Goal: Information Seeking & Learning: Find specific page/section

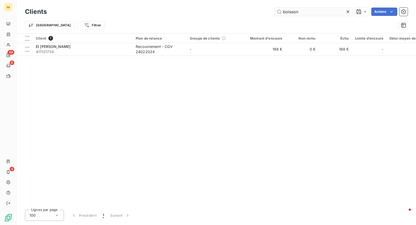
click at [318, 8] on input "boisson" at bounding box center [314, 12] width 78 height 8
type input "aquarel"
click at [160, 57] on div "Client 1 Plan de relance Groupe de clients Montant d'encours Non-échu Échu Limi…" at bounding box center [217, 120] width 400 height 172
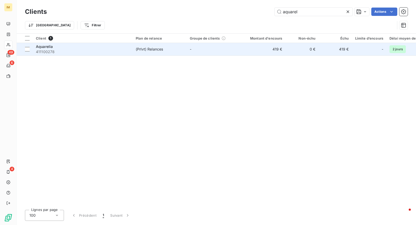
click at [161, 53] on td "(Prlvt) Relances" at bounding box center [160, 49] width 54 height 12
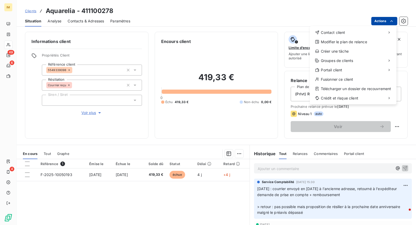
click at [380, 20] on html "IM 49 6 4 Clients Aquarelia - 411100278 Situation Analyse Contacts & Adresses P…" at bounding box center [208, 112] width 416 height 225
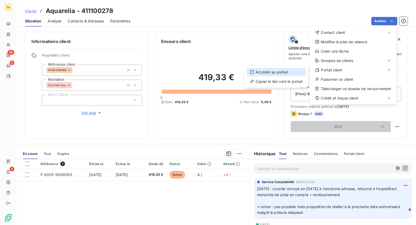
click at [293, 74] on div "Accéder au portail" at bounding box center [276, 72] width 59 height 8
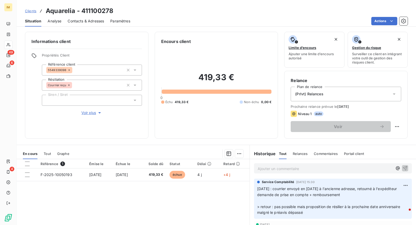
click at [382, 20] on html "IM 49 6 4 Clients Aquarelia - 411100278 Situation Analyse Contacts & Adresses P…" at bounding box center [208, 112] width 416 height 225
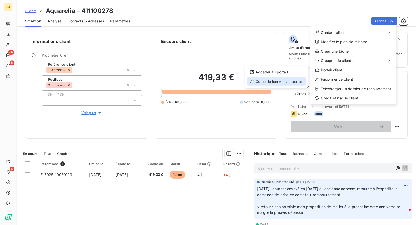
click at [291, 81] on div "Copier le lien vers le portail" at bounding box center [276, 81] width 59 height 8
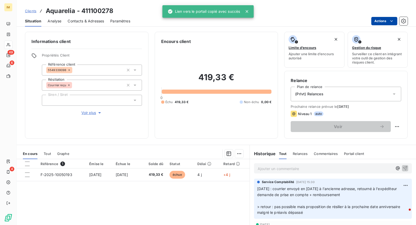
click at [383, 20] on html "IM 49 6 4 Clients Aquarelia - 411100278 Situation Analyse Contacts & Adresses P…" at bounding box center [208, 112] width 416 height 225
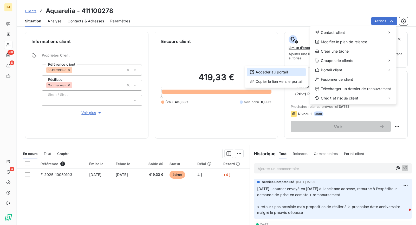
click at [288, 72] on div "Accéder au portail" at bounding box center [276, 72] width 59 height 8
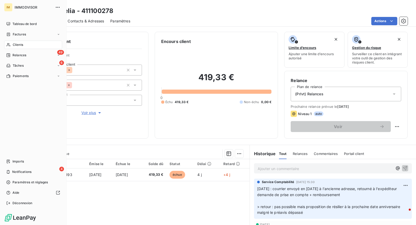
click at [17, 45] on span "Clients" at bounding box center [18, 44] width 10 height 5
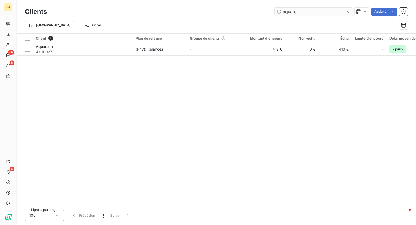
click at [301, 12] on input "aquarel" at bounding box center [314, 12] width 78 height 8
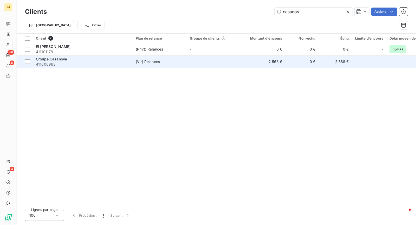
type input "casanov"
click at [117, 59] on div "Groupe Casanova" at bounding box center [83, 58] width 94 height 5
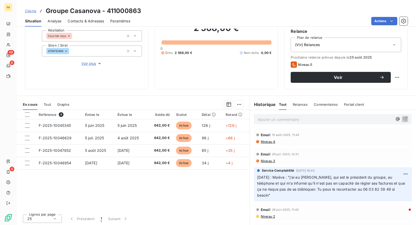
scroll to position [1, 0]
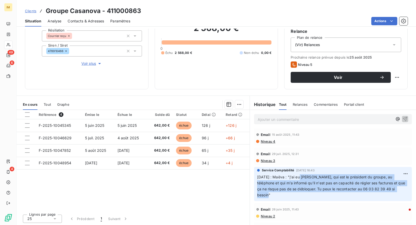
drag, startPoint x: 297, startPoint y: 176, endPoint x: 374, endPoint y: 189, distance: 78.1
click at [402, 191] on div "Service Comptabilité [DATE] 16:43 [DATE] : [PERSON_NAME] : "j'ai eu [PERSON_NAM…" at bounding box center [333, 184] width 158 height 34
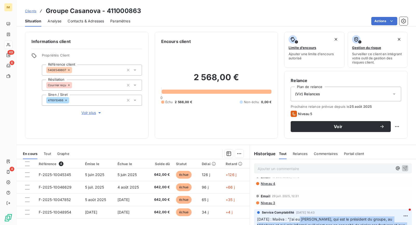
scroll to position [0, 0]
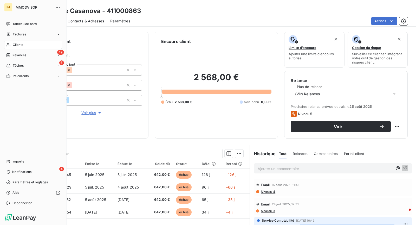
drag, startPoint x: 21, startPoint y: 43, endPoint x: 53, endPoint y: 44, distance: 31.5
click at [21, 43] on span "Clients" at bounding box center [18, 44] width 10 height 5
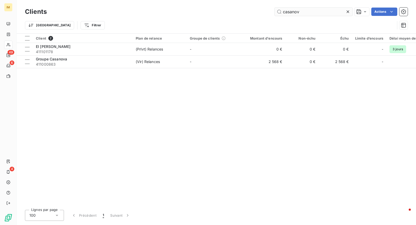
click at [314, 15] on input "casanov" at bounding box center [314, 12] width 78 height 8
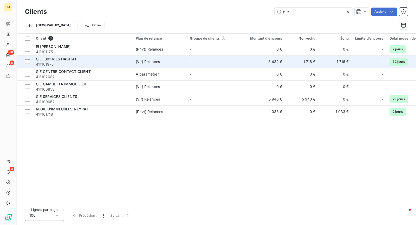
type input "gie"
click at [171, 62] on span "(Vir) Relances" at bounding box center [160, 61] width 48 height 5
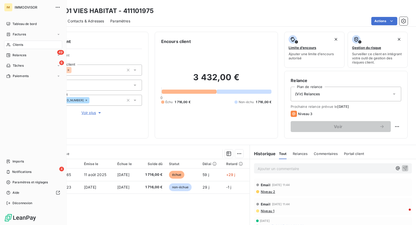
click at [13, 49] on nav "Tableau de bord Factures Clients 49 Relances 6 Tâches Paiements" at bounding box center [33, 50] width 58 height 60
click at [17, 47] on div "Clients" at bounding box center [33, 45] width 58 height 8
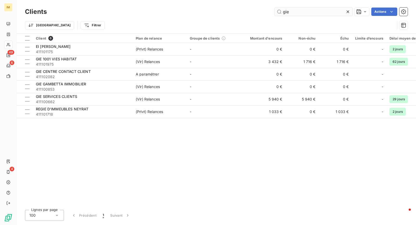
click at [293, 12] on input "gie" at bounding box center [314, 12] width 78 height 8
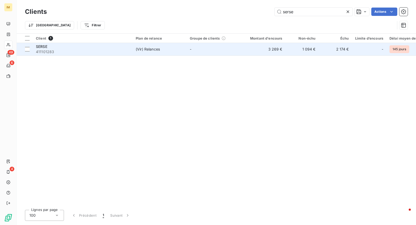
type input "serse"
click at [181, 52] on td "(Vir) Relances" at bounding box center [160, 49] width 54 height 12
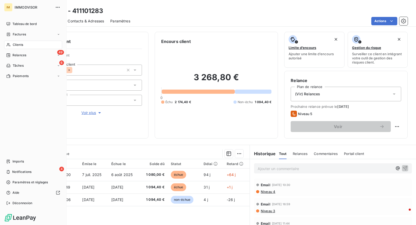
click at [20, 45] on span "Clients" at bounding box center [18, 44] width 10 height 5
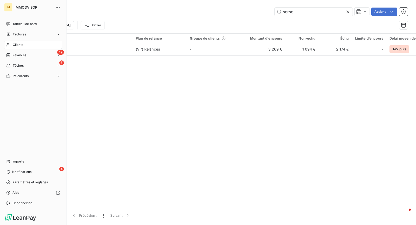
click at [10, 44] on icon at bounding box center [8, 45] width 4 height 4
click at [16, 54] on span "Relances" at bounding box center [19, 55] width 14 height 5
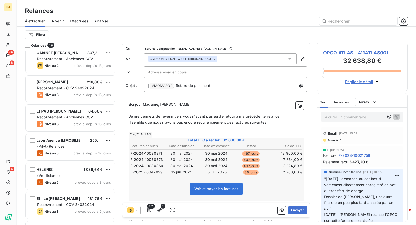
scroll to position [1012, 0]
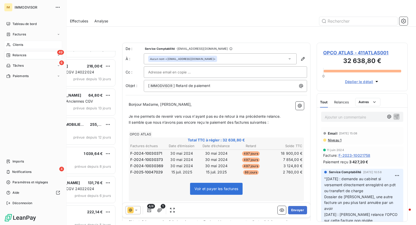
click at [10, 45] on div "Clients" at bounding box center [33, 45] width 58 height 8
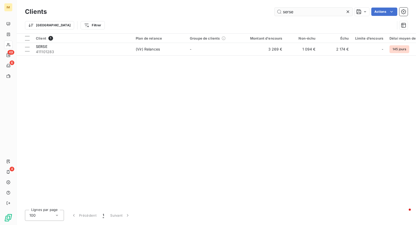
click at [303, 14] on input "serse" at bounding box center [314, 12] width 78 height 8
click at [303, 13] on input "serse" at bounding box center [314, 12] width 78 height 8
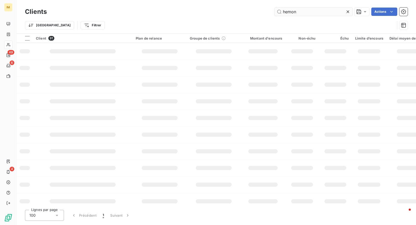
type input "hemon"
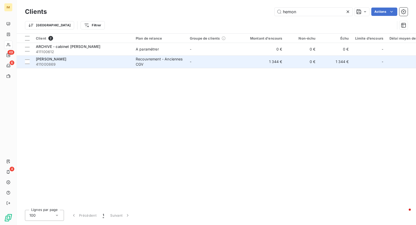
click at [106, 62] on span "411000869" at bounding box center [83, 64] width 94 height 5
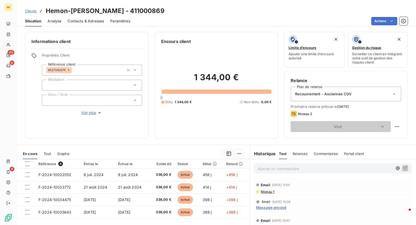
click at [10, 46] on icon at bounding box center [8, 45] width 4 height 4
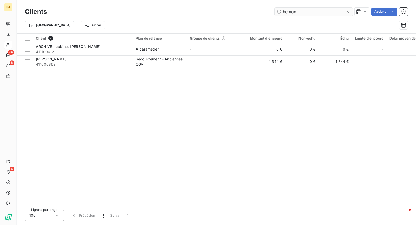
click at [315, 10] on input "hemon" at bounding box center [314, 12] width 78 height 8
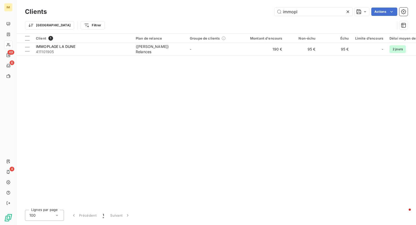
type input "immopl"
click at [100, 57] on div "Client 1 Plan de relance Groupe de clients Montant d'encours Non-échu Échu Limi…" at bounding box center [217, 120] width 400 height 172
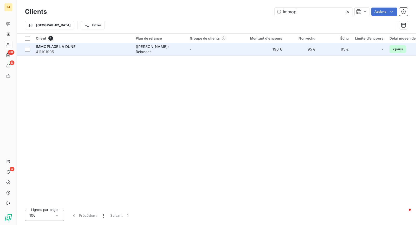
click at [102, 48] on div "IMMOPLAGE LA DUNE" at bounding box center [83, 46] width 94 height 5
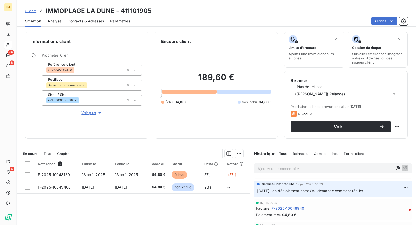
scroll to position [35, 0]
drag, startPoint x: 287, startPoint y: 191, endPoint x: 355, endPoint y: 192, distance: 68.2
click at [355, 192] on span "[DATE] : en déploiement chez OS, demande comment résilier" at bounding box center [310, 191] width 106 height 4
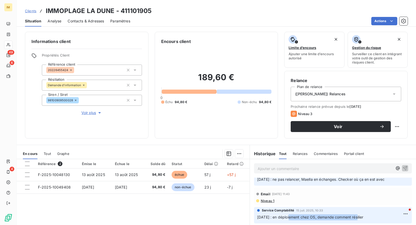
scroll to position [0, 0]
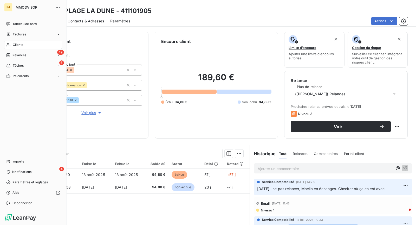
drag, startPoint x: 10, startPoint y: 46, endPoint x: 31, endPoint y: 46, distance: 21.1
click at [10, 46] on icon at bounding box center [9, 44] width 4 height 3
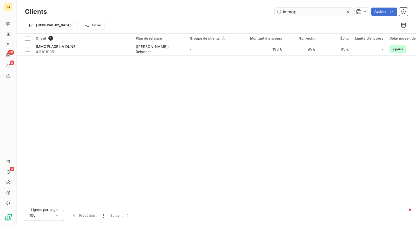
click at [292, 10] on input "immopl" at bounding box center [314, 12] width 78 height 8
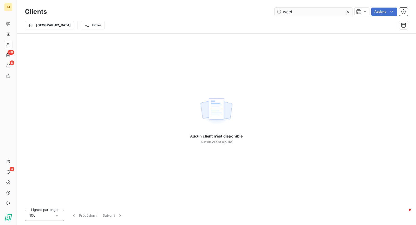
click at [308, 11] on input "weet" at bounding box center [314, 12] width 78 height 8
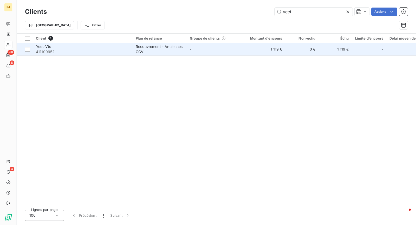
type input "yeet"
click at [109, 50] on span "411100952" at bounding box center [83, 51] width 94 height 5
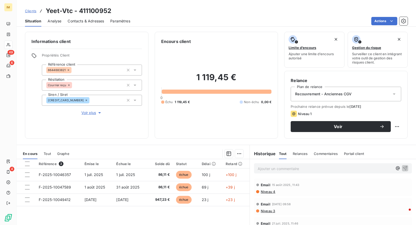
click at [87, 113] on span "Voir plus" at bounding box center [91, 112] width 21 height 5
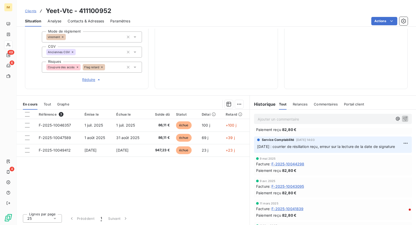
scroll to position [90, 0]
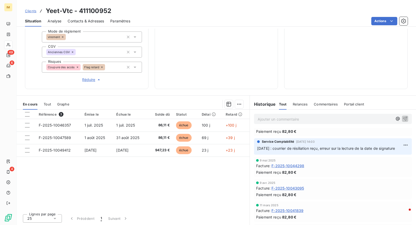
drag, startPoint x: 278, startPoint y: 148, endPoint x: 269, endPoint y: 154, distance: 11.3
click at [268, 150] on span "[DATE] : courrier de résiliation reçu, erreur sur la lecture de la date de sign…" at bounding box center [326, 148] width 138 height 4
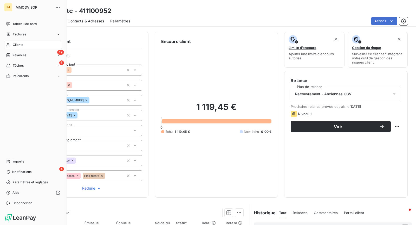
click at [31, 48] on div "Clients" at bounding box center [33, 45] width 58 height 8
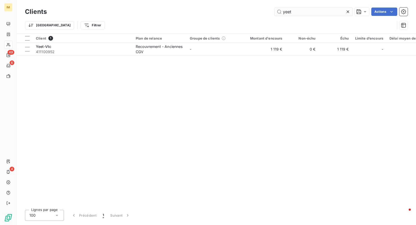
click at [349, 10] on icon at bounding box center [347, 11] width 5 height 5
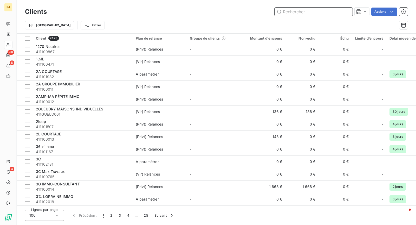
click at [316, 11] on input "text" at bounding box center [314, 12] width 78 height 8
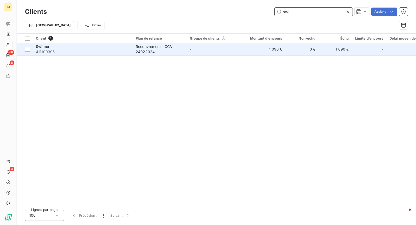
type input "swii"
click at [87, 49] on span "411100395" at bounding box center [83, 51] width 94 height 5
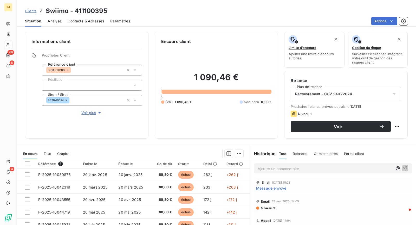
click at [17, 43] on div "Informations client Propriétés Client Référence client 3514928188 Résiliation S…" at bounding box center [217, 85] width 400 height 107
click at [11, 44] on div at bounding box center [8, 45] width 8 height 8
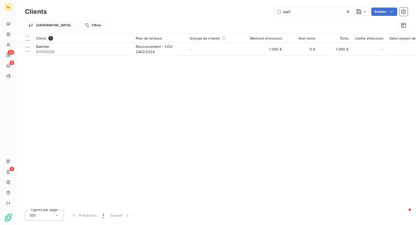
click at [311, 16] on div "Clients swii Actions" at bounding box center [216, 11] width 383 height 11
drag, startPoint x: 311, startPoint y: 16, endPoint x: 310, endPoint y: 10, distance: 6.0
click at [311, 16] on div "Clients swii Actions" at bounding box center [216, 11] width 383 height 11
click at [310, 10] on input "swii" at bounding box center [314, 12] width 78 height 8
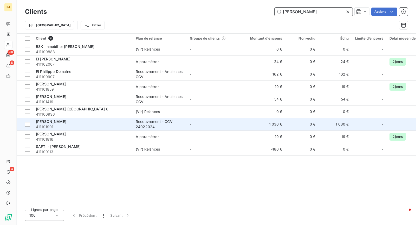
type input "[PERSON_NAME]"
click at [93, 127] on span "411101901" at bounding box center [83, 126] width 94 height 5
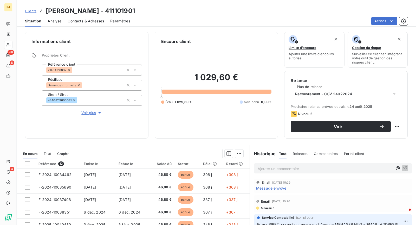
scroll to position [1, 0]
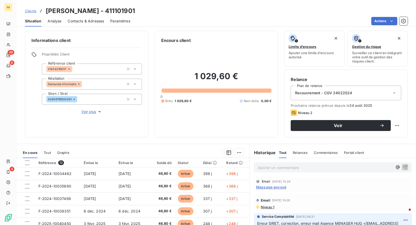
click at [88, 109] on span "Voir plus" at bounding box center [91, 111] width 21 height 5
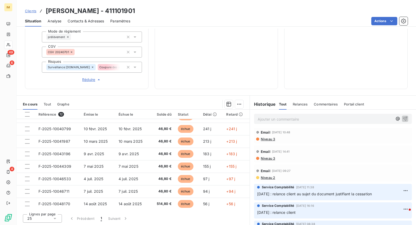
scroll to position [126, 0]
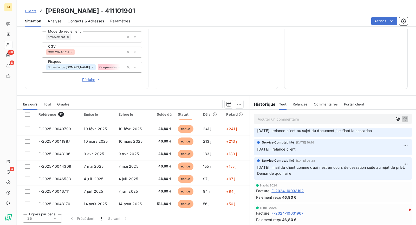
drag, startPoint x: 356, startPoint y: 169, endPoint x: 332, endPoint y: 175, distance: 24.7
click at [332, 175] on p "[DATE] : mail du client comme quoi il est en cours de cessation suite au rejet …" at bounding box center [333, 170] width 152 height 12
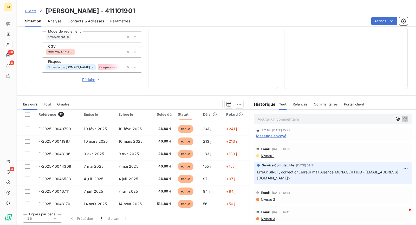
scroll to position [0, 0]
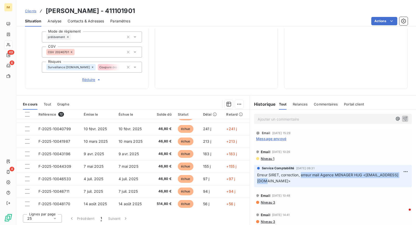
drag, startPoint x: 298, startPoint y: 176, endPoint x: 299, endPoint y: 184, distance: 7.4
click at [299, 184] on div "Service Comptabilité [DATE] 09:31 Erreur SIRET, correction, erreur mail Agence …" at bounding box center [333, 176] width 158 height 22
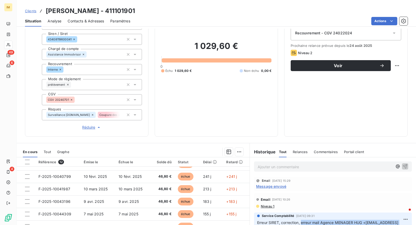
scroll to position [57, 0]
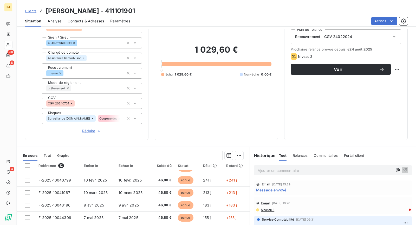
click at [277, 189] on span "Message envoyé" at bounding box center [271, 189] width 30 height 5
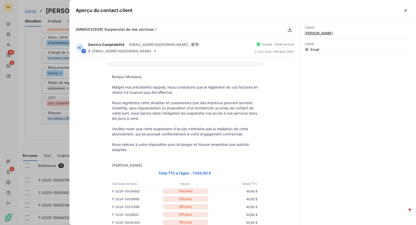
drag, startPoint x: 50, startPoint y: 134, endPoint x: 53, endPoint y: 137, distance: 4.1
click at [50, 134] on div at bounding box center [208, 112] width 416 height 225
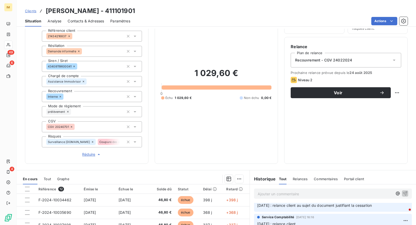
scroll to position [0, 0]
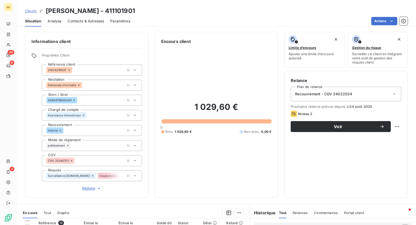
click at [12, 43] on div at bounding box center [8, 45] width 8 height 8
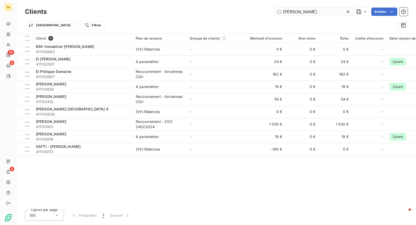
click at [296, 14] on input "[PERSON_NAME]" at bounding box center [314, 12] width 78 height 8
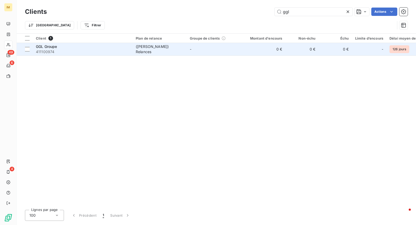
type input "ggl"
click at [106, 50] on span "411100974" at bounding box center [83, 51] width 94 height 5
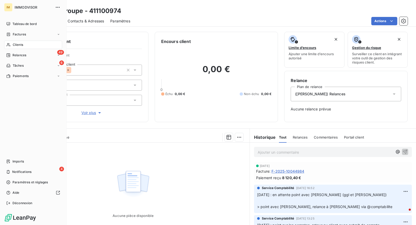
click at [12, 47] on div "Clients" at bounding box center [33, 45] width 58 height 8
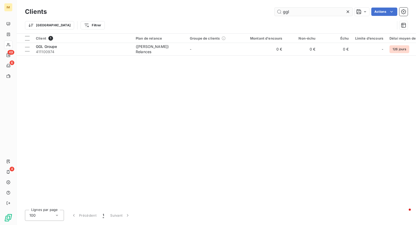
click at [305, 11] on input "ggl" at bounding box center [314, 12] width 78 height 8
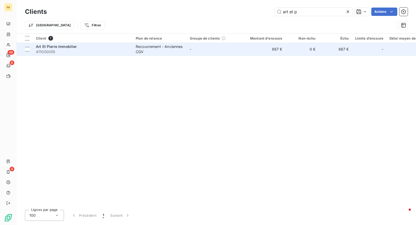
type input "art et p"
click at [114, 54] on td "Art Et Pierre Immobilier 411000055" at bounding box center [83, 49] width 100 height 12
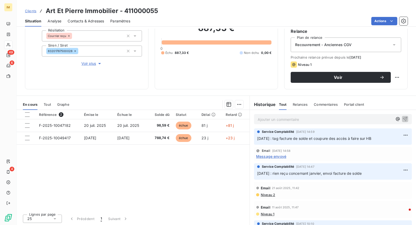
scroll to position [41, 0]
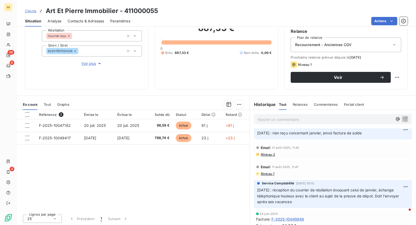
drag, startPoint x: 340, startPoint y: 191, endPoint x: 337, endPoint y: 203, distance: 12.1
click at [337, 203] on p "[DATE] : réception du courrier de résiliation évoquant celui de janvier, échang…" at bounding box center [333, 196] width 152 height 18
click at [96, 61] on span "Voir plus" at bounding box center [91, 63] width 21 height 5
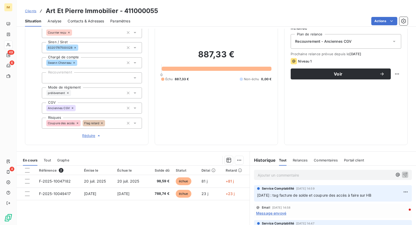
scroll to position [0, 0]
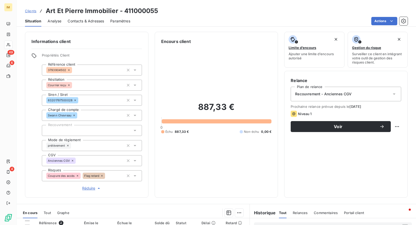
click at [8, 43] on icon at bounding box center [8, 45] width 4 height 4
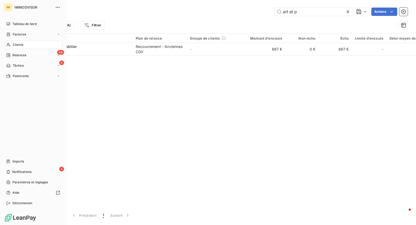
click at [20, 46] on span "Clients" at bounding box center [18, 44] width 10 height 5
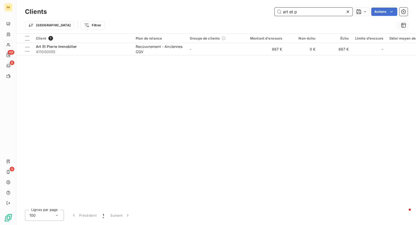
click at [346, 12] on div "art et p" at bounding box center [314, 12] width 78 height 8
click at [349, 11] on icon at bounding box center [347, 11] width 5 height 5
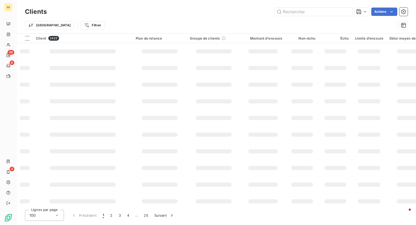
click at [202, 21] on div "Trier Filtrer" at bounding box center [210, 25] width 370 height 10
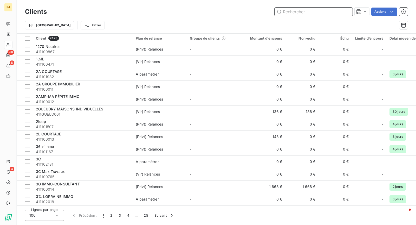
click at [299, 8] on input "text" at bounding box center [314, 12] width 78 height 8
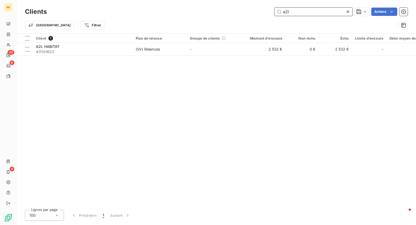
type input "a2l"
click at [107, 61] on div "Client 1 Plan de relance Groupe de clients Montant d'encours Non-échu Échu Limi…" at bounding box center [217, 120] width 400 height 172
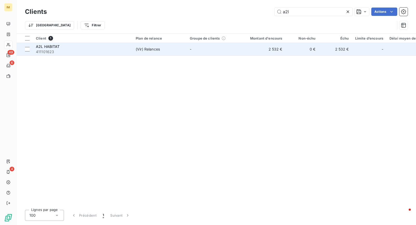
drag, startPoint x: 104, startPoint y: 55, endPoint x: 100, endPoint y: 54, distance: 4.0
click at [104, 55] on td "A2L HABITAT 411101623" at bounding box center [83, 49] width 100 height 12
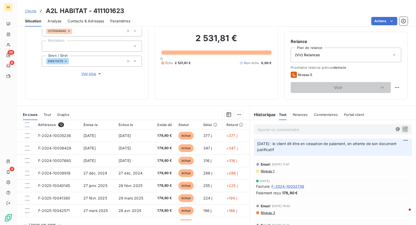
scroll to position [144, 0]
drag, startPoint x: 292, startPoint y: 144, endPoint x: 299, endPoint y: 156, distance: 14.0
click at [299, 152] on div "Service Comptabilité [DATE] 09:26 [DATE] : le client dit être en cessation de p…" at bounding box center [333, 143] width 152 height 18
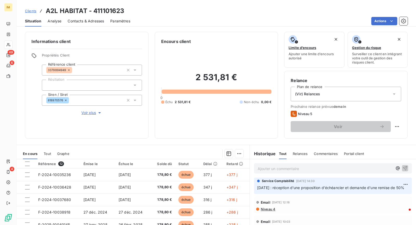
scroll to position [0, 0]
click at [90, 22] on span "Contacts & Adresses" at bounding box center [86, 20] width 36 height 5
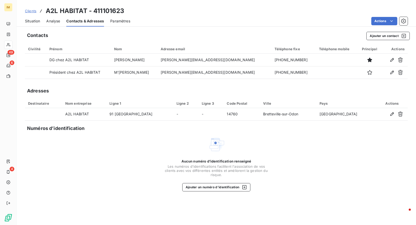
click at [34, 23] on span "Situation" at bounding box center [32, 20] width 15 height 5
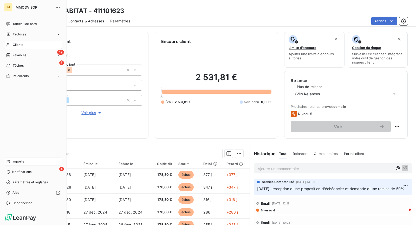
click at [24, 160] on span "Imports" at bounding box center [17, 161] width 11 height 5
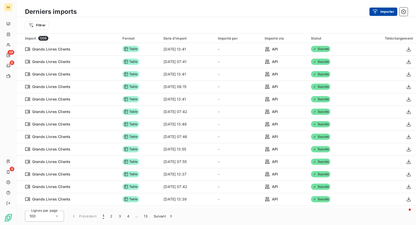
click at [381, 11] on button "Importer" at bounding box center [384, 12] width 28 height 8
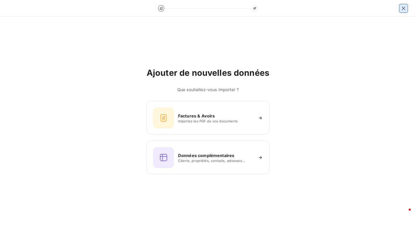
click at [403, 7] on icon "button" at bounding box center [403, 8] width 5 height 5
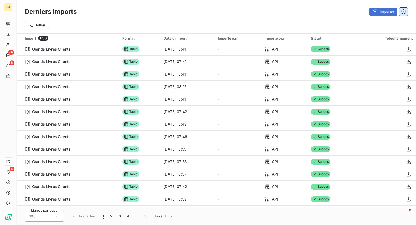
click at [406, 12] on icon "button" at bounding box center [403, 11] width 5 height 5
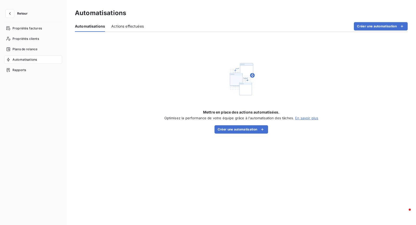
click at [14, 9] on div "Retour Propriétés factures Propriétés clients Plans de relance Automatisations …" at bounding box center [33, 112] width 67 height 225
click at [12, 11] on button "button" at bounding box center [10, 13] width 8 height 8
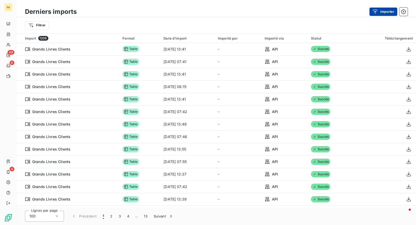
click at [381, 13] on button "Importer" at bounding box center [384, 12] width 28 height 8
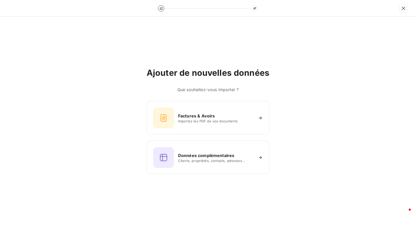
drag, startPoint x: 364, startPoint y: 115, endPoint x: 344, endPoint y: 119, distance: 20.8
click at [364, 115] on div "Ajouter de nouvelles données Que souhaitez-vous importer ? Factures & Avoirs Im…" at bounding box center [208, 121] width 416 height 208
click at [407, 9] on button "button" at bounding box center [404, 8] width 8 height 8
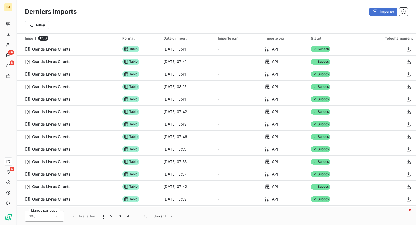
click at [169, 18] on div "Filtrer" at bounding box center [217, 25] width 400 height 16
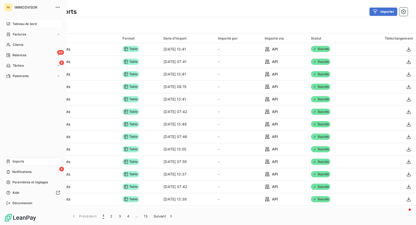
click at [18, 23] on span "Tableau de bord" at bounding box center [24, 24] width 24 height 5
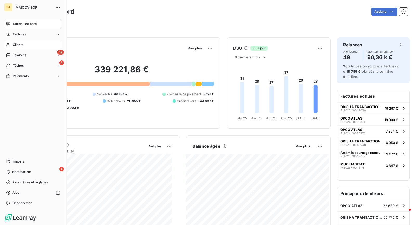
click at [14, 46] on span "Clients" at bounding box center [18, 44] width 10 height 5
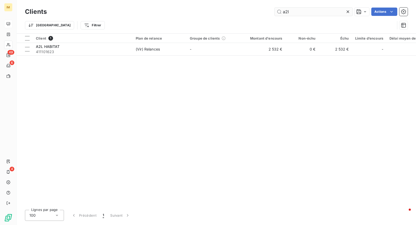
click at [312, 15] on input "a2l" at bounding box center [314, 12] width 78 height 8
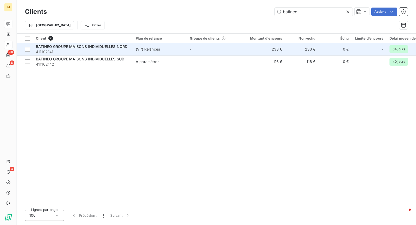
type input "batineo"
click at [115, 49] on span "411102141" at bounding box center [83, 51] width 94 height 5
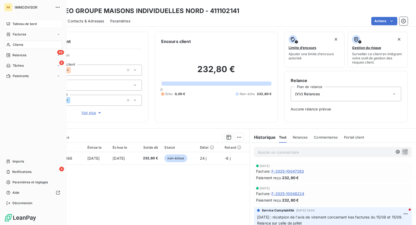
click at [31, 43] on div "Clients" at bounding box center [33, 45] width 58 height 8
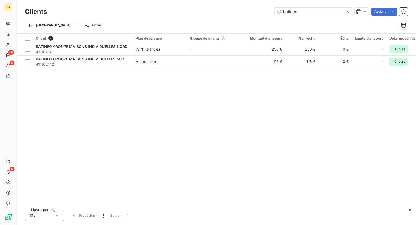
click at [136, 144] on div "Client 2 Plan de relance Groupe de clients Montant d'encours Non-échu Échu Limi…" at bounding box center [217, 120] width 400 height 172
click at [349, 12] on icon at bounding box center [347, 11] width 5 height 5
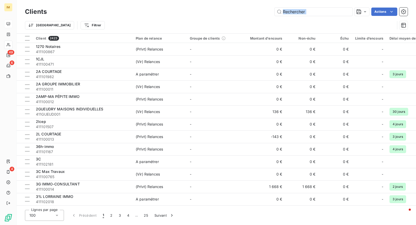
click at [138, 17] on div "Clients Actions Trier Filtrer" at bounding box center [216, 19] width 383 height 27
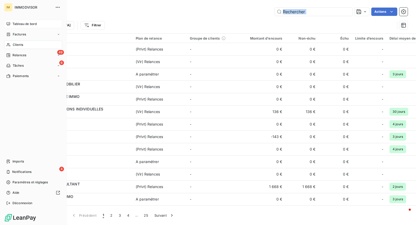
click at [10, 43] on icon at bounding box center [8, 45] width 4 height 4
click at [18, 47] on div "Clients" at bounding box center [33, 45] width 58 height 8
click at [26, 46] on div "Clients" at bounding box center [33, 45] width 58 height 8
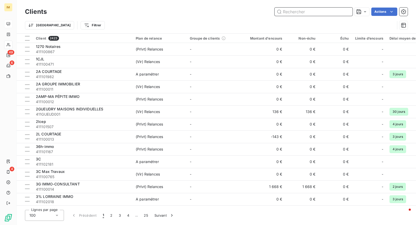
click at [294, 12] on input "text" at bounding box center [314, 12] width 78 height 8
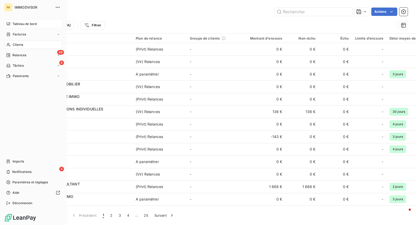
click at [7, 43] on icon at bounding box center [9, 44] width 4 height 3
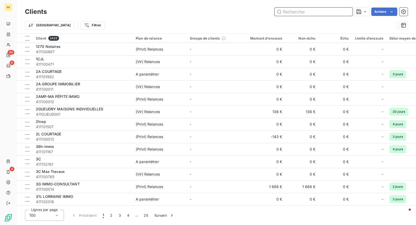
click at [304, 14] on input "text" at bounding box center [314, 12] width 78 height 8
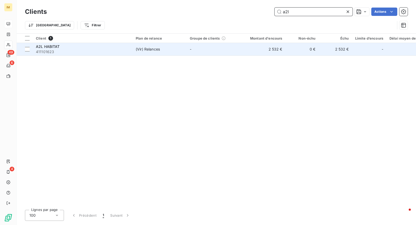
type input "a2l"
click at [122, 54] on span "411101623" at bounding box center [83, 51] width 94 height 5
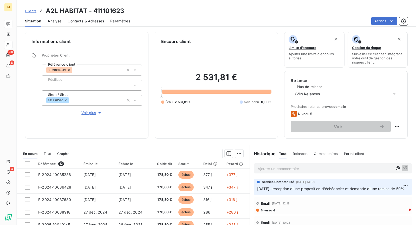
click at [92, 23] on span "Contacts & Adresses" at bounding box center [86, 20] width 36 height 5
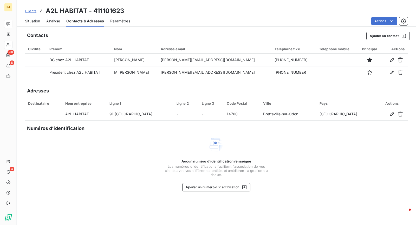
click at [37, 20] on span "Situation" at bounding box center [32, 20] width 15 height 5
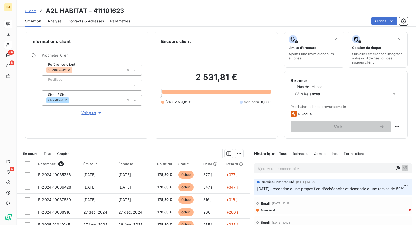
click at [224, 4] on div "Clients A2L HABITAT - 411101623 Situation Analyse Contacts & Adresses Paramètre…" at bounding box center [217, 13] width 400 height 27
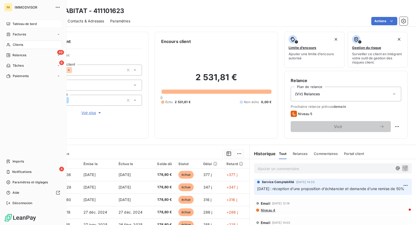
click at [8, 44] on icon at bounding box center [9, 44] width 4 height 3
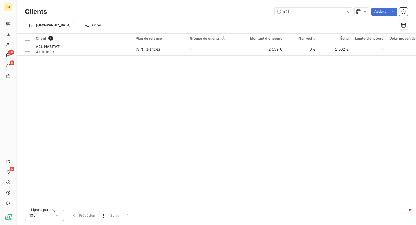
click at [307, 6] on div "Clients a2l Actions" at bounding box center [216, 11] width 383 height 11
drag, startPoint x: 307, startPoint y: 6, endPoint x: 303, endPoint y: 11, distance: 6.5
click at [306, 7] on div "Clients a2l Actions" at bounding box center [216, 11] width 383 height 11
click at [303, 11] on input "a2l" at bounding box center [314, 12] width 78 height 8
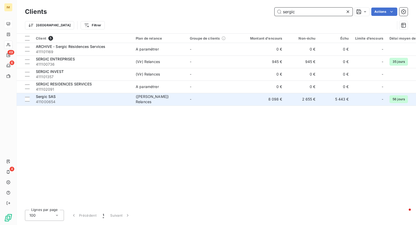
type input "sergic"
click at [114, 101] on span "411000654" at bounding box center [83, 101] width 94 height 5
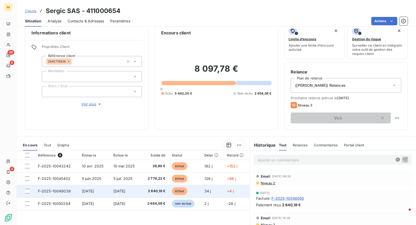
scroll to position [44, 0]
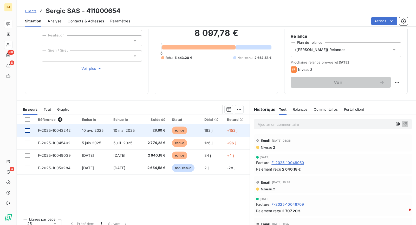
click at [26, 128] on div at bounding box center [27, 130] width 5 height 5
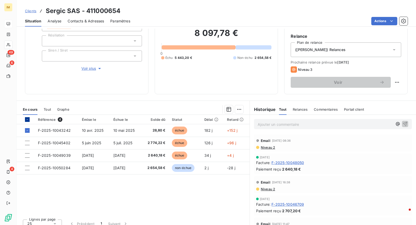
click at [26, 118] on icon at bounding box center [27, 119] width 3 height 3
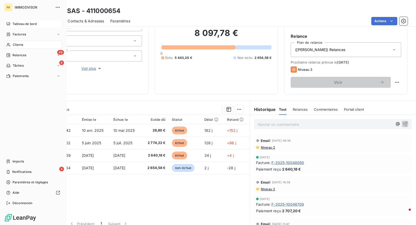
click at [12, 45] on div "Clients" at bounding box center [33, 45] width 58 height 8
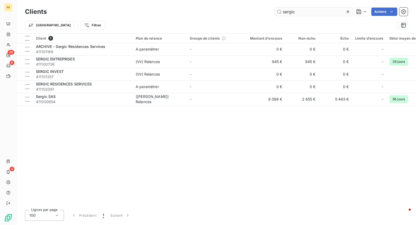
click at [311, 12] on input "sergic" at bounding box center [314, 12] width 78 height 8
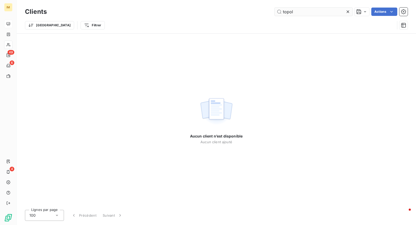
click at [297, 12] on input "topol" at bounding box center [314, 12] width 78 height 8
click at [297, 13] on input "topol" at bounding box center [314, 12] width 78 height 8
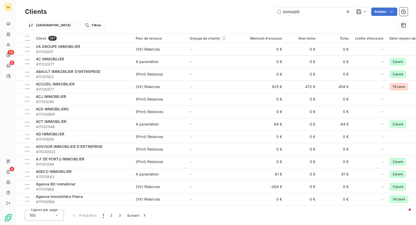
click at [309, 22] on div "Trier Filtrer" at bounding box center [210, 25] width 370 height 10
click at [310, 15] on input "immobili" at bounding box center [314, 12] width 78 height 8
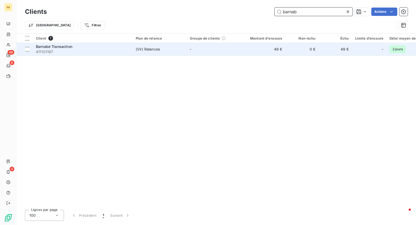
type input "barnab"
click at [140, 49] on div "(Vir) Relances" at bounding box center [148, 49] width 24 height 5
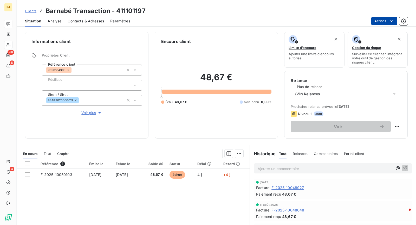
click at [381, 17] on html "IM 49 6 4 Clients Barnabé Transaction - 411101197 Situation Analyse Contacts & …" at bounding box center [208, 112] width 416 height 225
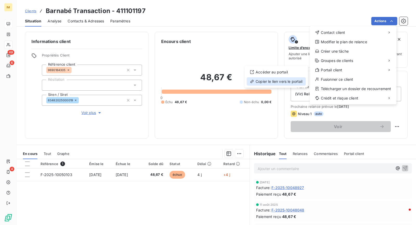
click at [280, 82] on div "Copier le lien vers le portail" at bounding box center [276, 81] width 59 height 8
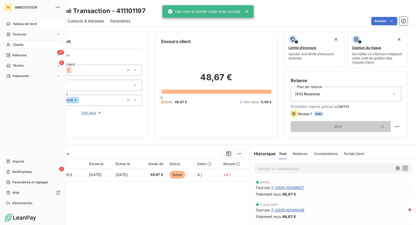
click at [12, 44] on div "Clients" at bounding box center [33, 45] width 58 height 8
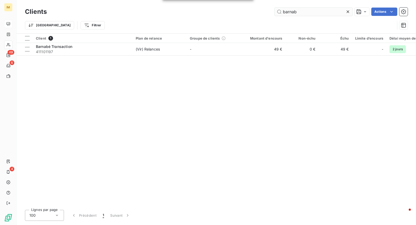
click at [331, 10] on input "barnab" at bounding box center [314, 12] width 78 height 8
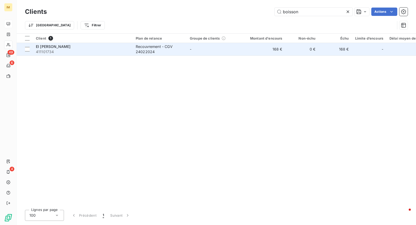
type input "boisson"
click at [192, 48] on td "-" at bounding box center [214, 49] width 54 height 12
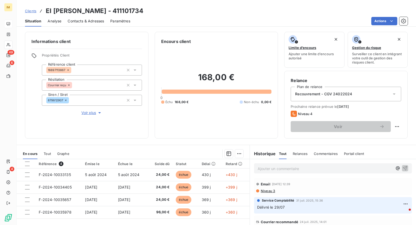
scroll to position [1, 0]
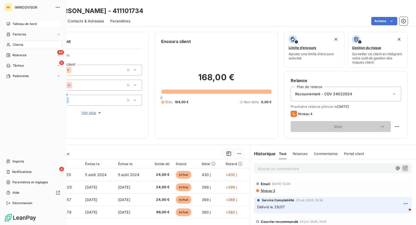
click at [15, 42] on span "Clients" at bounding box center [18, 44] width 10 height 5
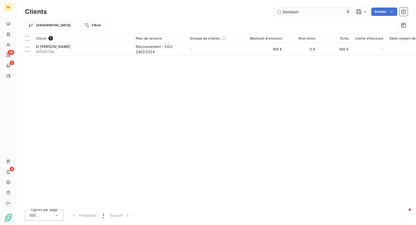
click at [301, 14] on input "boisson" at bounding box center [314, 12] width 78 height 8
click at [302, 12] on input "boisson" at bounding box center [314, 12] width 78 height 8
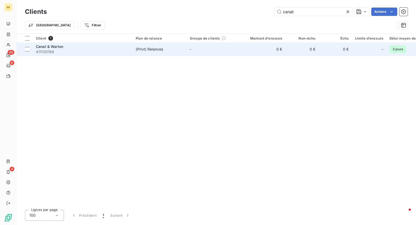
type input "canat"
click at [56, 49] on span "411100189" at bounding box center [83, 51] width 94 height 5
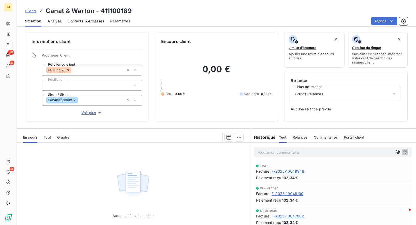
click at [384, 18] on html "IM 49 6 4 Clients Canat & Warton - 411100189 Situation Analyse Contacts & Adres…" at bounding box center [208, 112] width 416 height 225
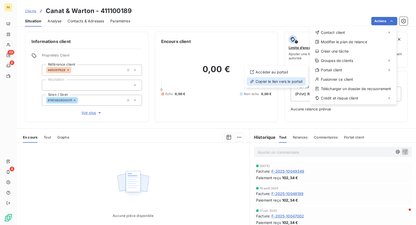
drag, startPoint x: 297, startPoint y: 81, endPoint x: 219, endPoint y: 93, distance: 79.5
click at [297, 81] on div "Copier le lien vers le portail" at bounding box center [276, 81] width 59 height 8
